Goal: Information Seeking & Learning: Learn about a topic

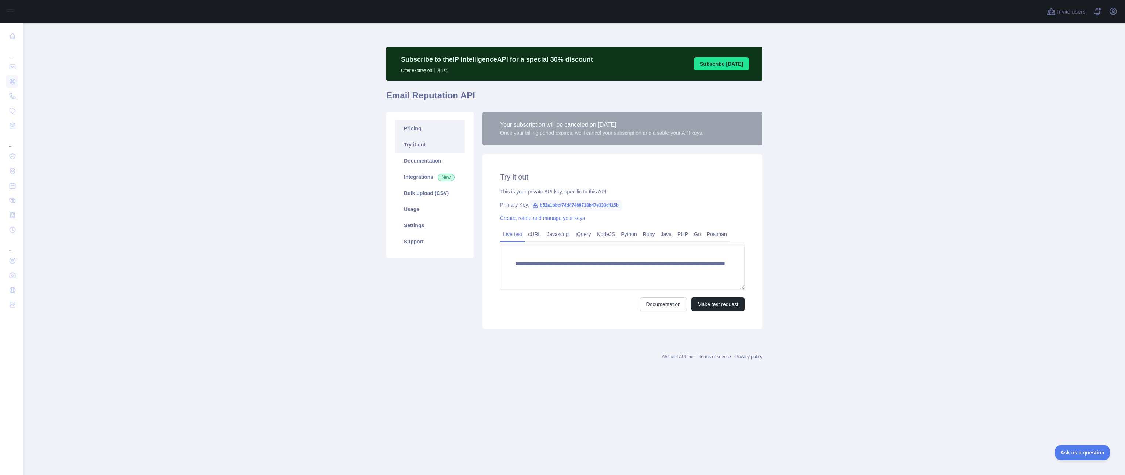
click at [404, 128] on link "Pricing" at bounding box center [430, 128] width 70 height 16
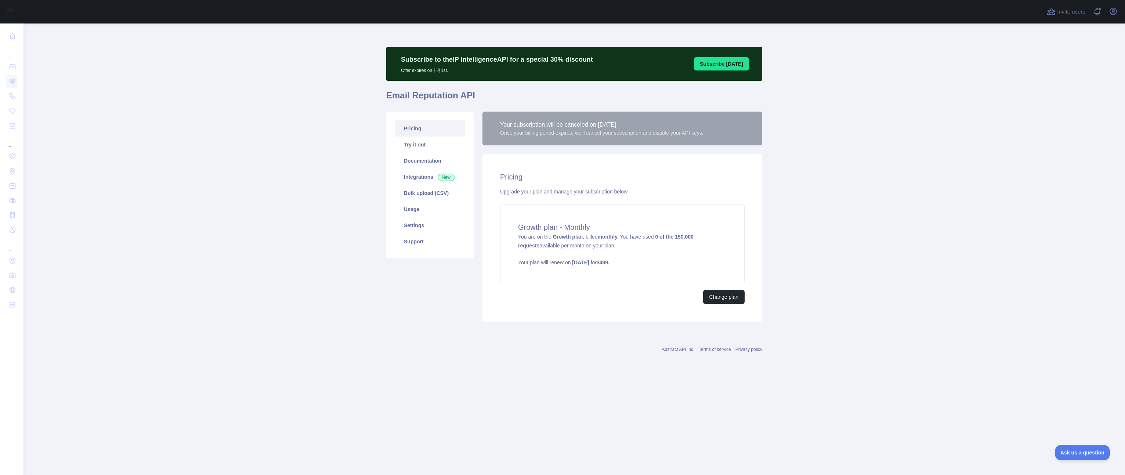
click at [307, 202] on main "Subscribe to the IP Intelligence API for a special 30 % discount Offer expires …" at bounding box center [575, 250] width 1102 height 452
click at [309, 196] on main "Subscribe to the IP Intelligence API for a special 30 % discount Offer expires …" at bounding box center [575, 250] width 1102 height 452
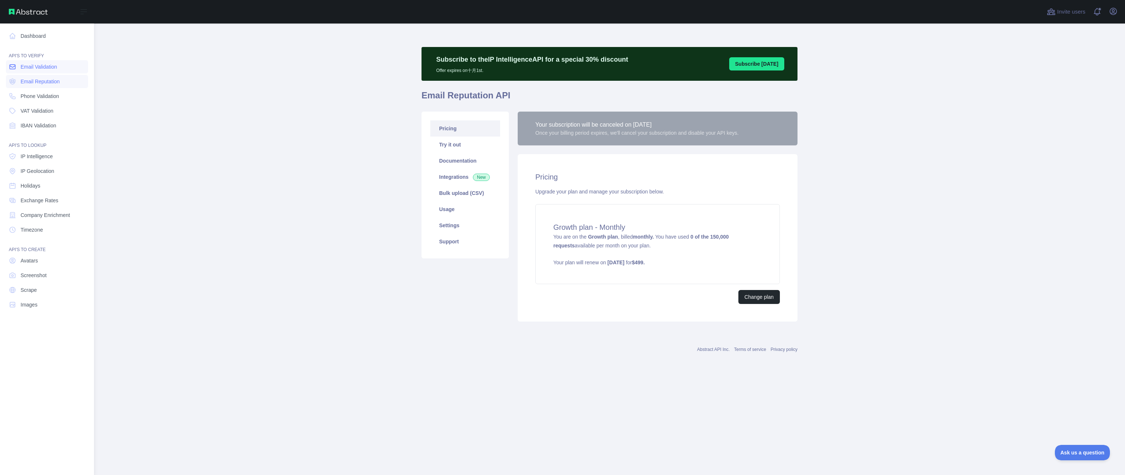
click at [43, 68] on span "Email Validation" at bounding box center [39, 66] width 36 height 7
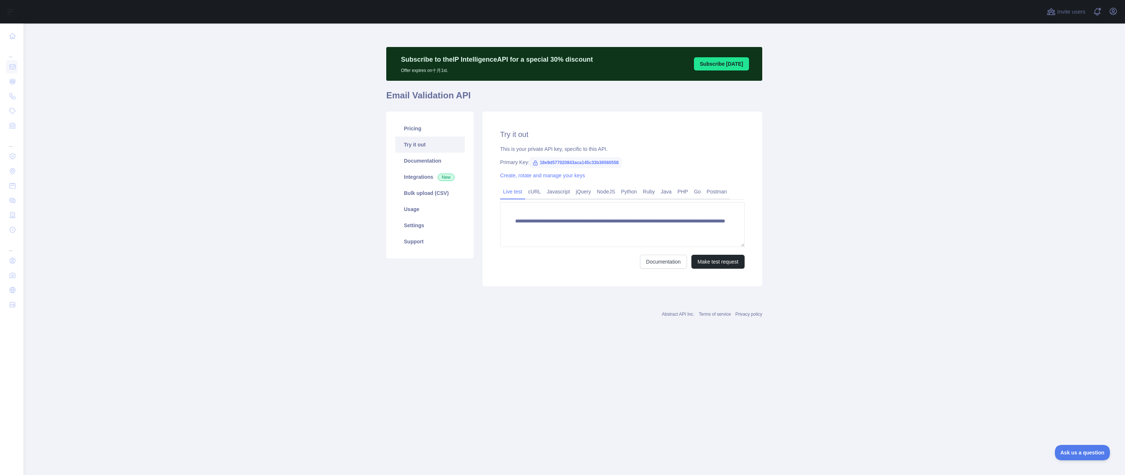
click at [217, 75] on main "**********" at bounding box center [575, 250] width 1102 height 452
click at [432, 243] on link "Support" at bounding box center [430, 242] width 70 height 16
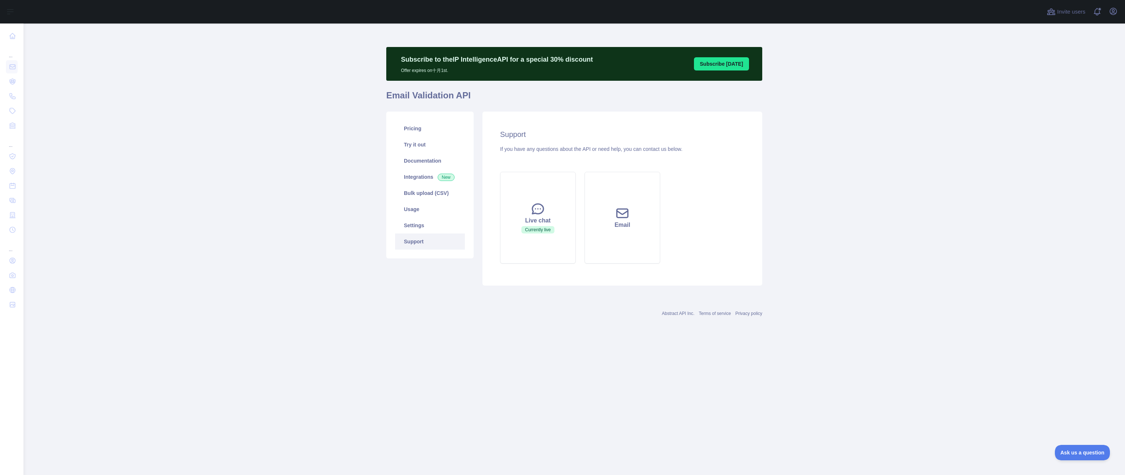
click at [436, 295] on div "Subscribe to the IP Intelligence API for a special 30 % discount Offer expires …" at bounding box center [574, 168] width 376 height 255
click at [426, 128] on link "Pricing" at bounding box center [430, 128] width 70 height 16
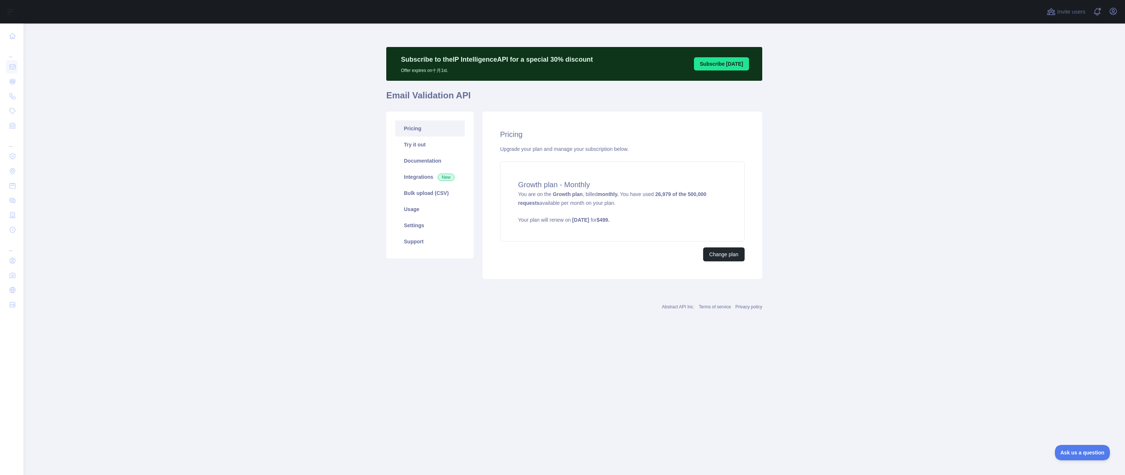
click at [215, 237] on main "Subscribe to the IP Intelligence API for a special 30 % discount Offer expires …" at bounding box center [575, 250] width 1102 height 452
click at [422, 245] on link "Support" at bounding box center [430, 242] width 70 height 16
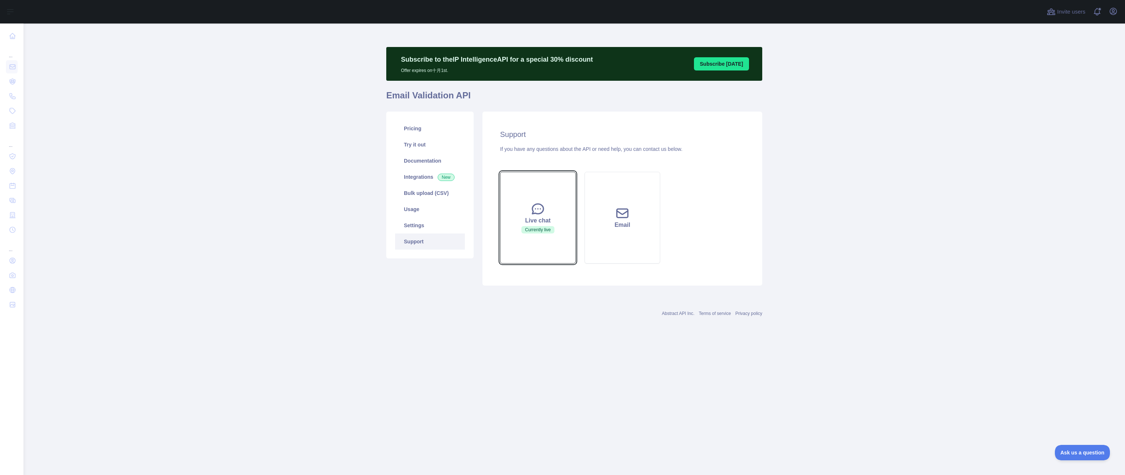
click at [548, 227] on span "Currently live" at bounding box center [538, 229] width 33 height 7
click at [432, 178] on link "Integrations New" at bounding box center [430, 177] width 70 height 16
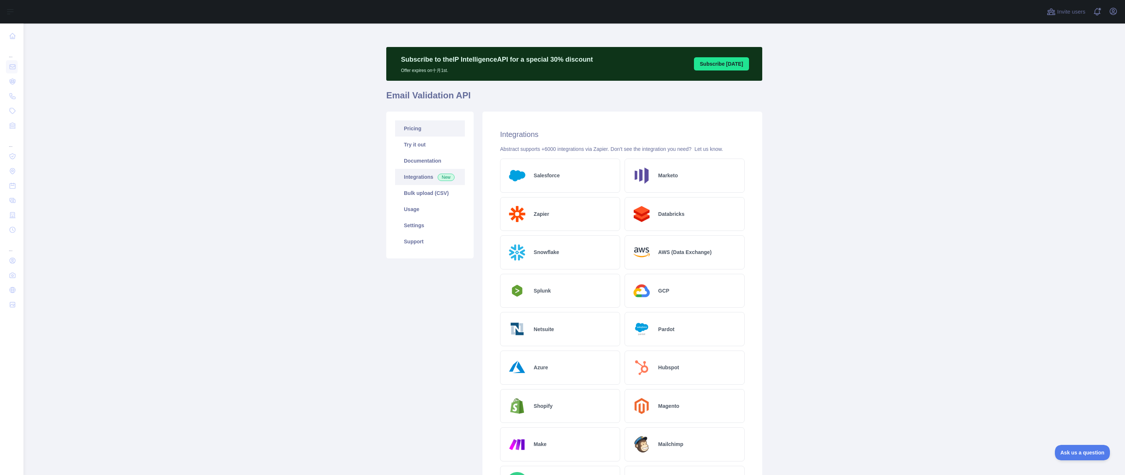
click at [425, 131] on link "Pricing" at bounding box center [430, 128] width 70 height 16
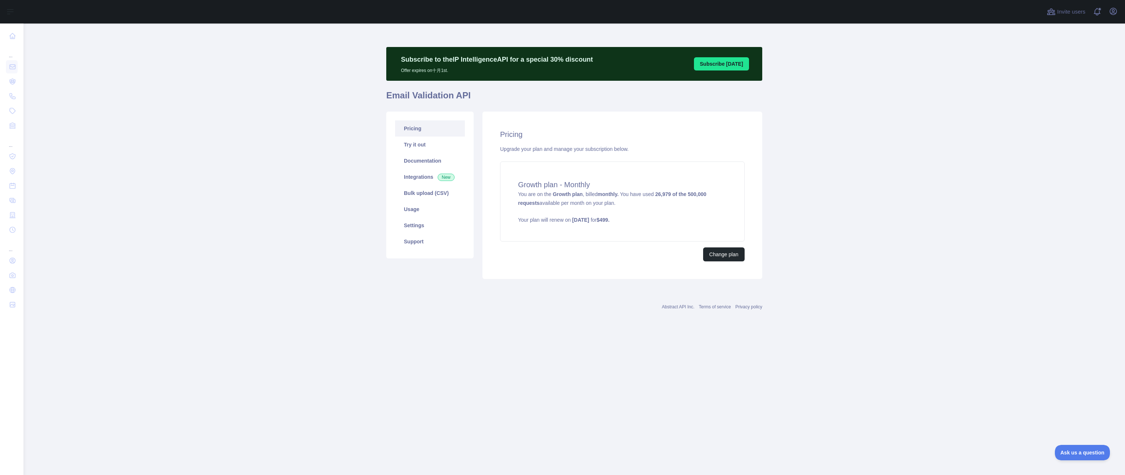
drag, startPoint x: 963, startPoint y: 55, endPoint x: 413, endPoint y: 20, distance: 550.6
click at [961, 54] on main "Subscribe to the IP Intelligence API for a special 30 % discount Offer expires …" at bounding box center [575, 250] width 1102 height 452
